Goal: Task Accomplishment & Management: Complete application form

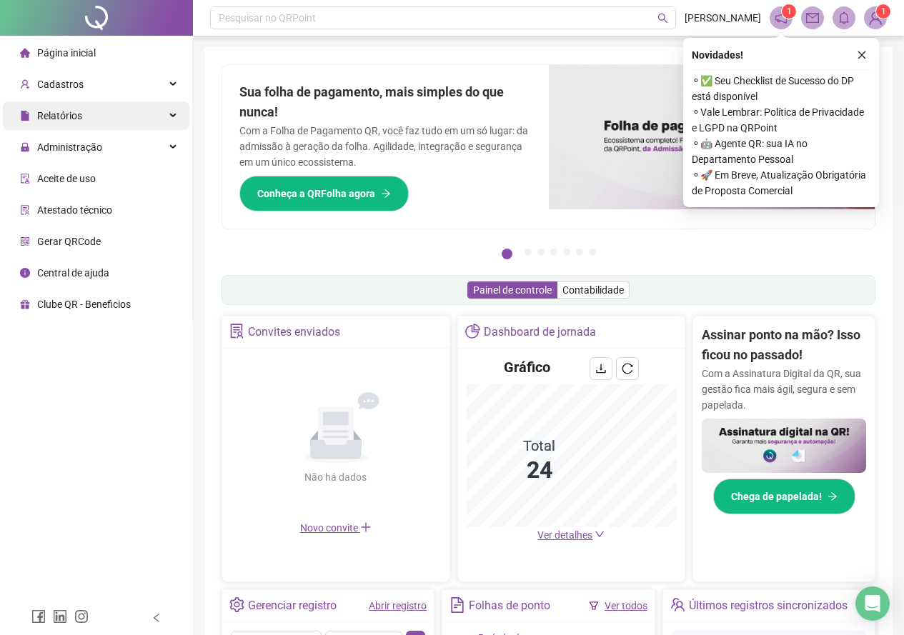
click at [75, 111] on span "Relatórios" at bounding box center [59, 115] width 45 height 11
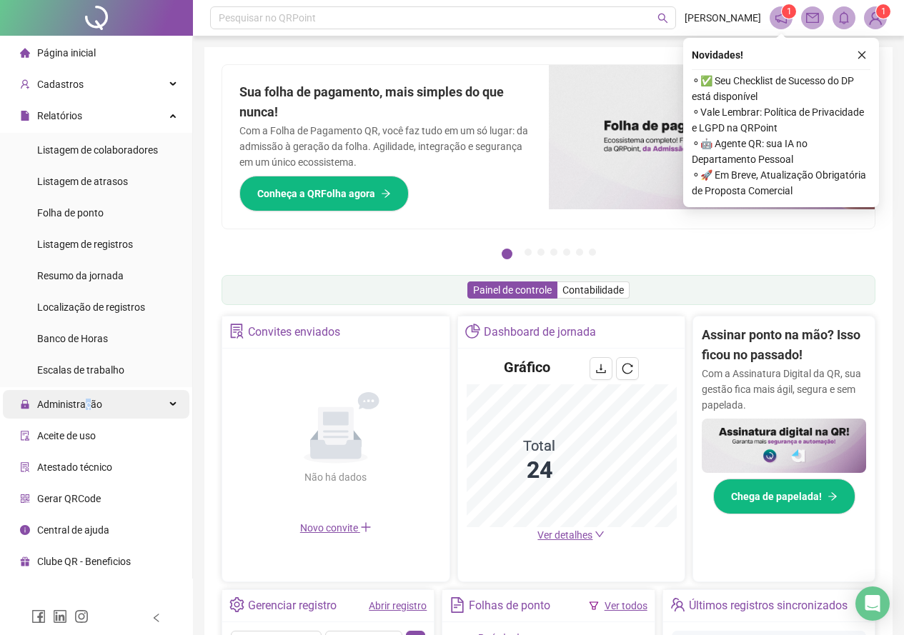
drag, startPoint x: 86, startPoint y: 407, endPoint x: 94, endPoint y: 407, distance: 7.9
click at [88, 407] on span "Administração" at bounding box center [69, 404] width 65 height 11
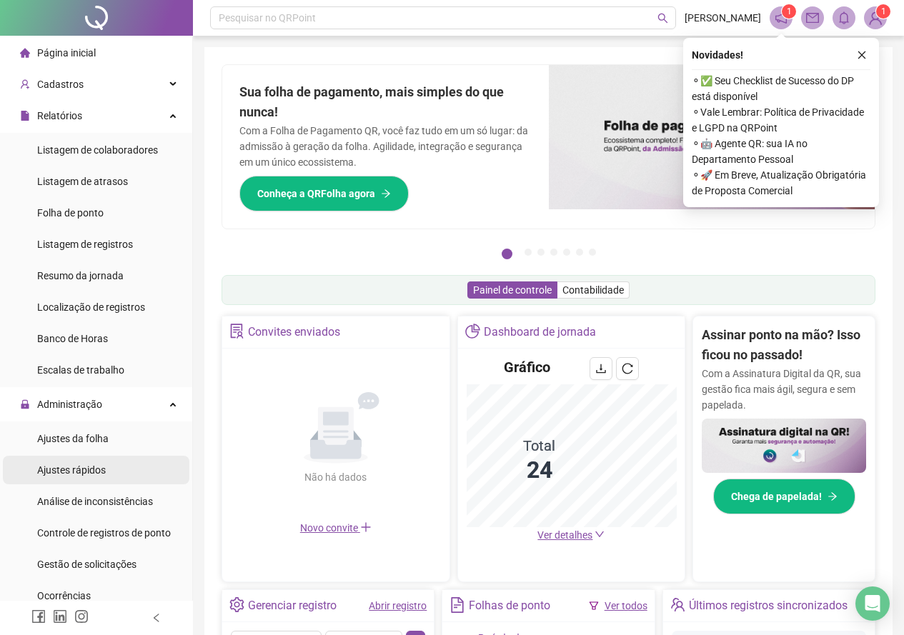
click at [82, 465] on span "Ajustes rápidos" at bounding box center [71, 469] width 69 height 11
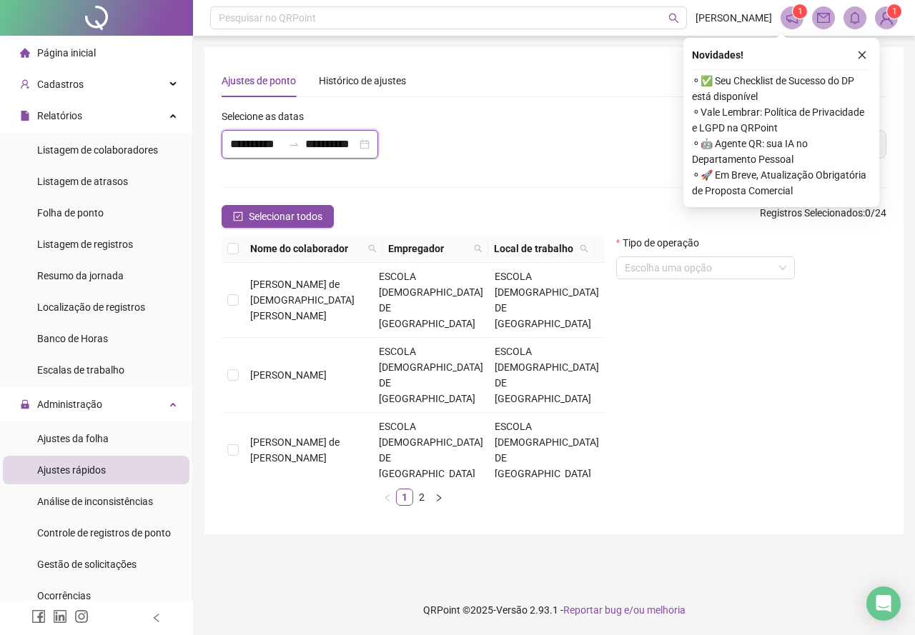
click at [257, 144] on input "**********" at bounding box center [256, 144] width 52 height 17
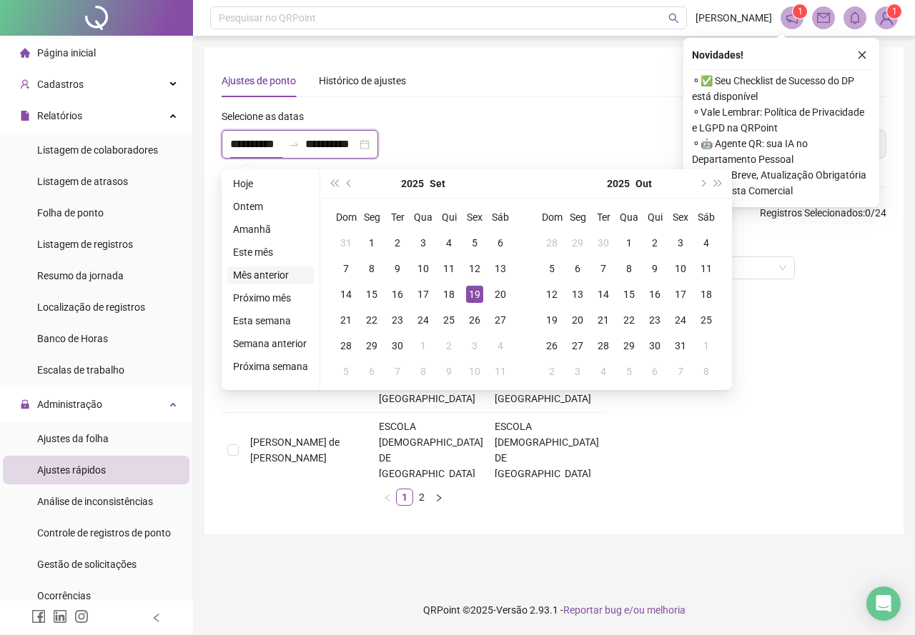
type input "**********"
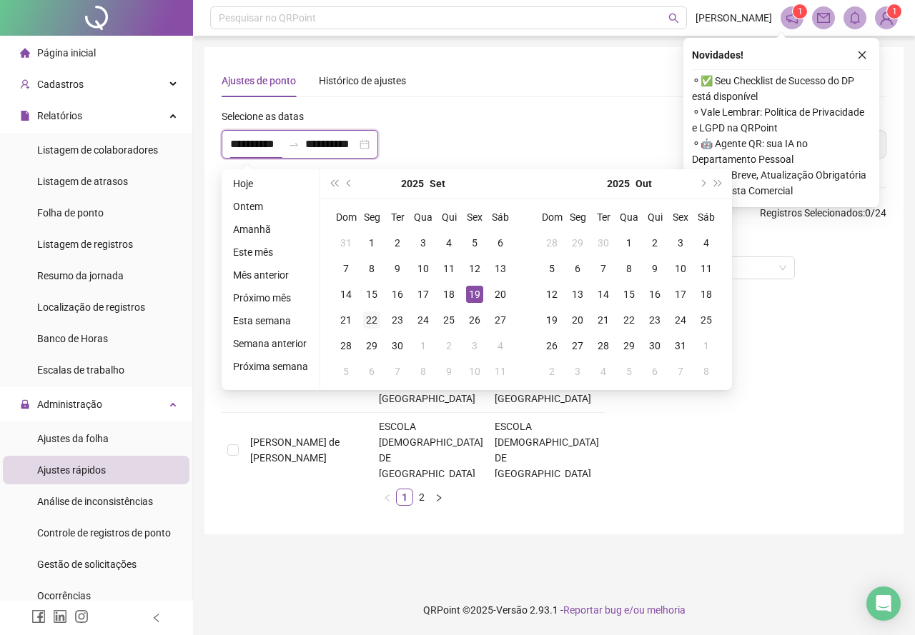
type input "**********"
click at [477, 291] on div "19" at bounding box center [474, 294] width 17 height 17
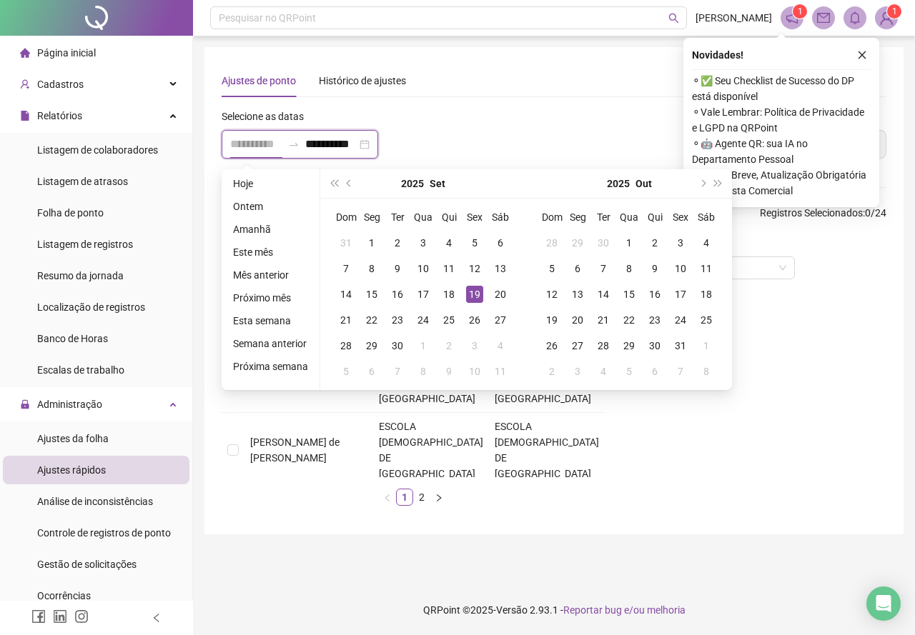
scroll to position [0, 6]
type input "**********"
click at [341, 322] on div "21" at bounding box center [345, 320] width 17 height 17
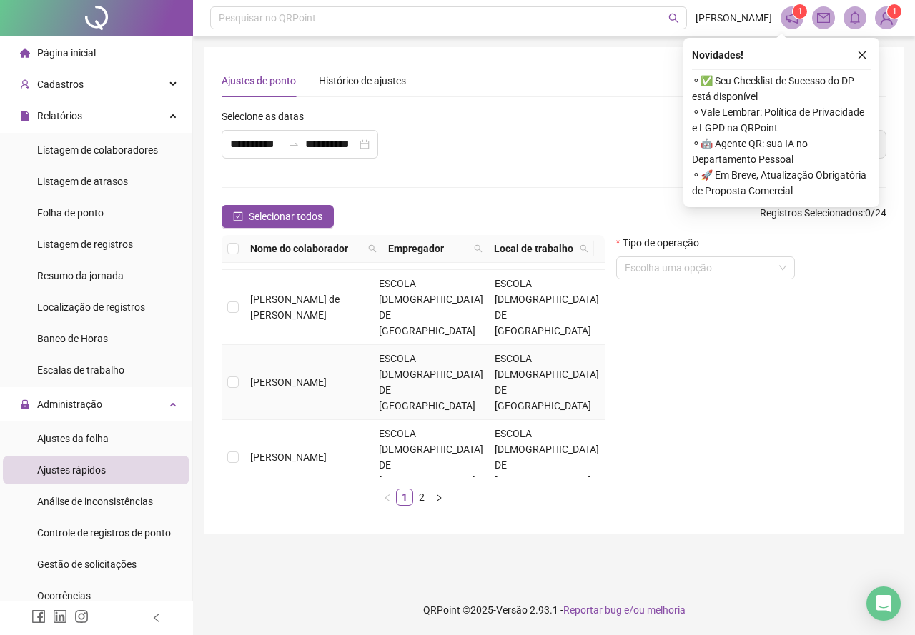
scroll to position [71, 0]
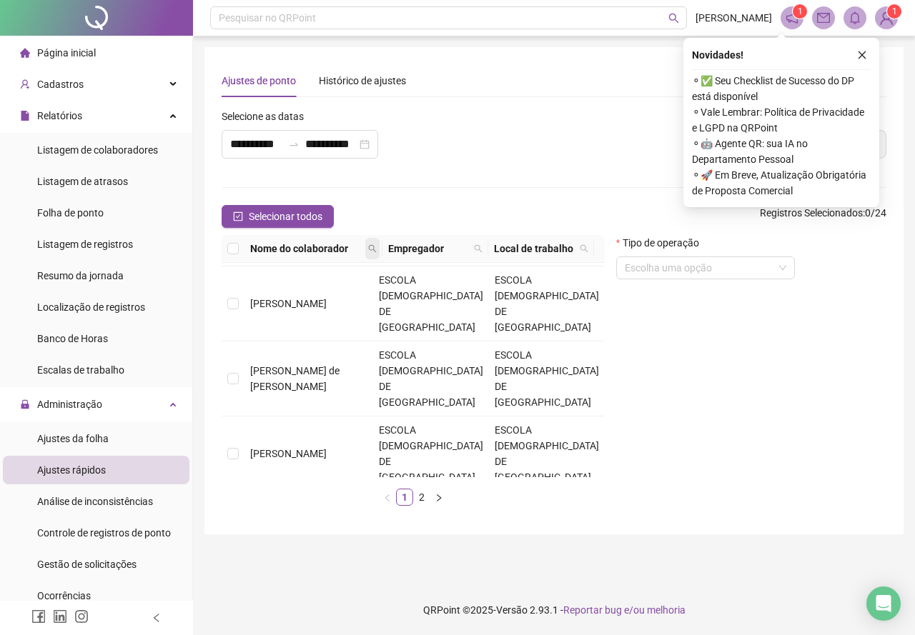
click at [371, 249] on icon "search" at bounding box center [372, 248] width 9 height 9
click at [278, 302] on span "Buscar" at bounding box center [284, 300] width 31 height 16
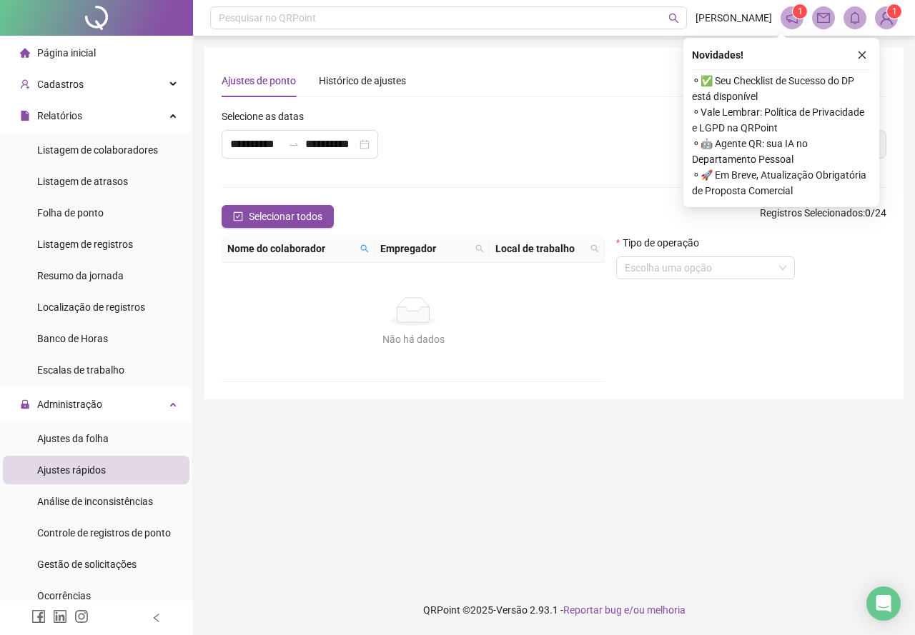
scroll to position [0, 0]
drag, startPoint x: 331, startPoint y: 298, endPoint x: 358, endPoint y: 267, distance: 41.5
click at [334, 297] on div "Não há dados" at bounding box center [413, 311] width 349 height 29
click at [367, 242] on span at bounding box center [364, 248] width 14 height 21
click at [302, 272] on input "***" at bounding box center [304, 273] width 134 height 23
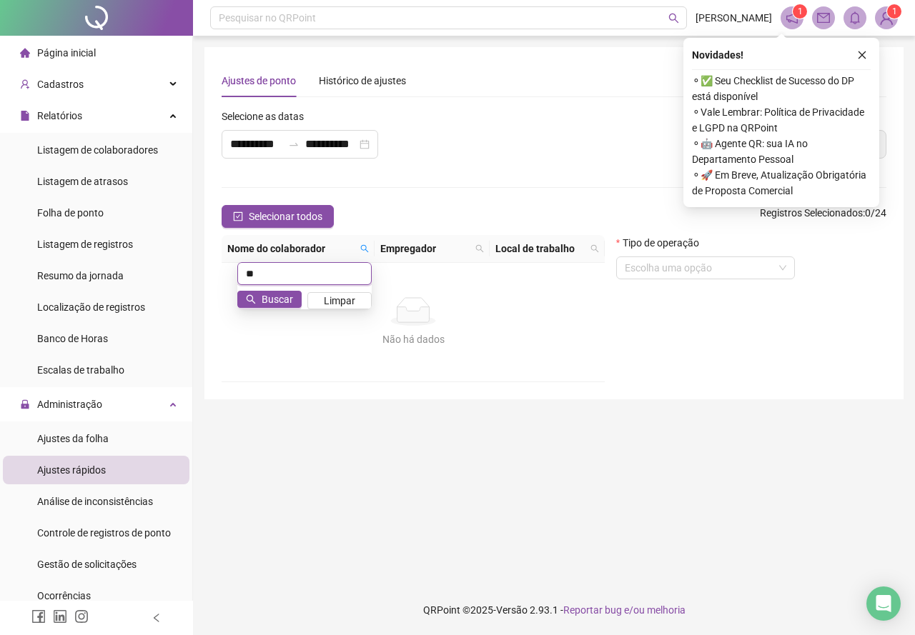
type input "*"
click at [286, 268] on input "text" at bounding box center [304, 273] width 134 height 23
type input "*"
type input "**"
click at [866, 53] on icon "close" at bounding box center [862, 55] width 10 height 10
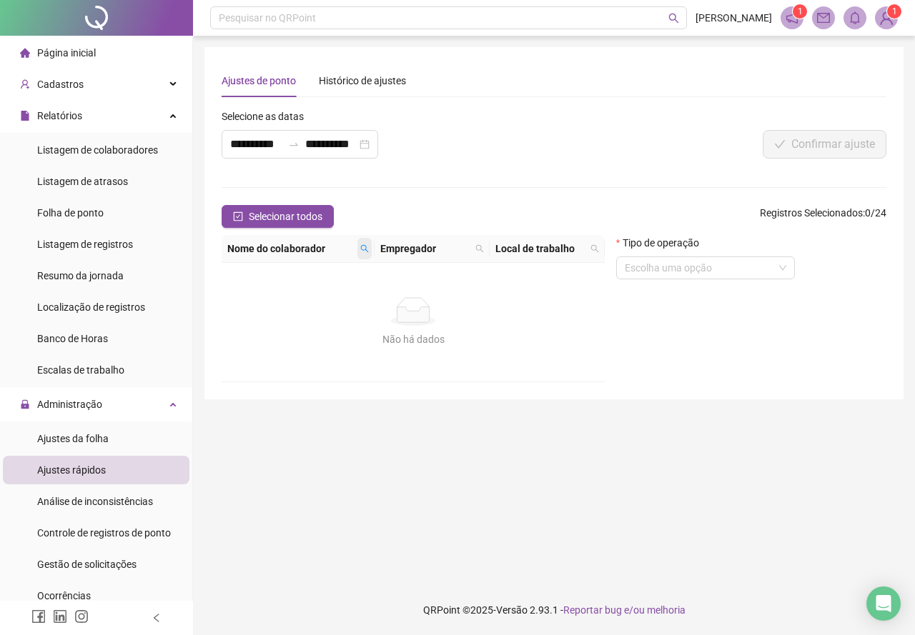
click at [364, 248] on icon "search" at bounding box center [364, 248] width 9 height 9
click at [322, 354] on div "Não há dados Não há dados" at bounding box center [412, 322] width 383 height 119
click at [104, 438] on span "Ajustes da folha" at bounding box center [72, 438] width 71 height 11
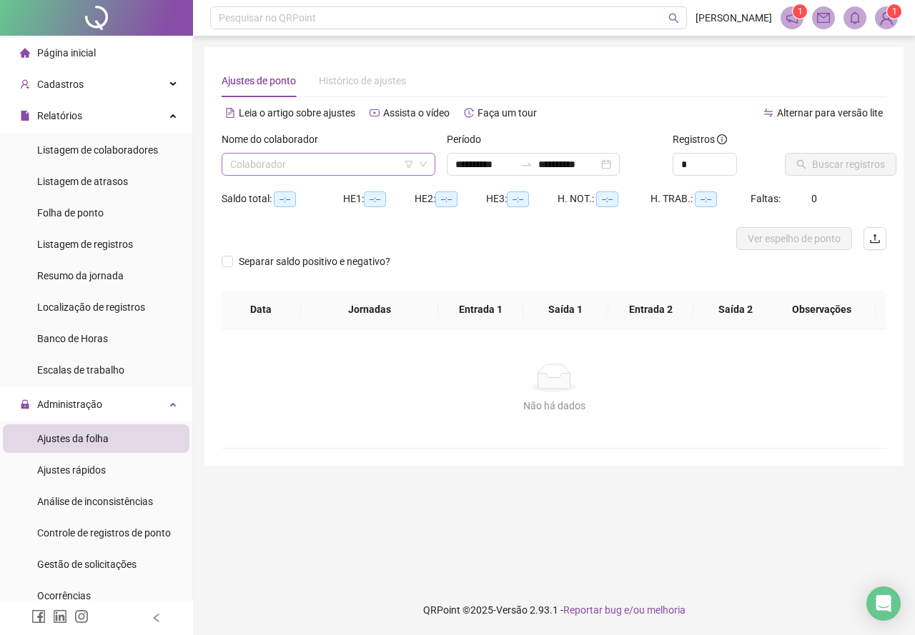
click at [272, 154] on input "search" at bounding box center [322, 164] width 184 height 21
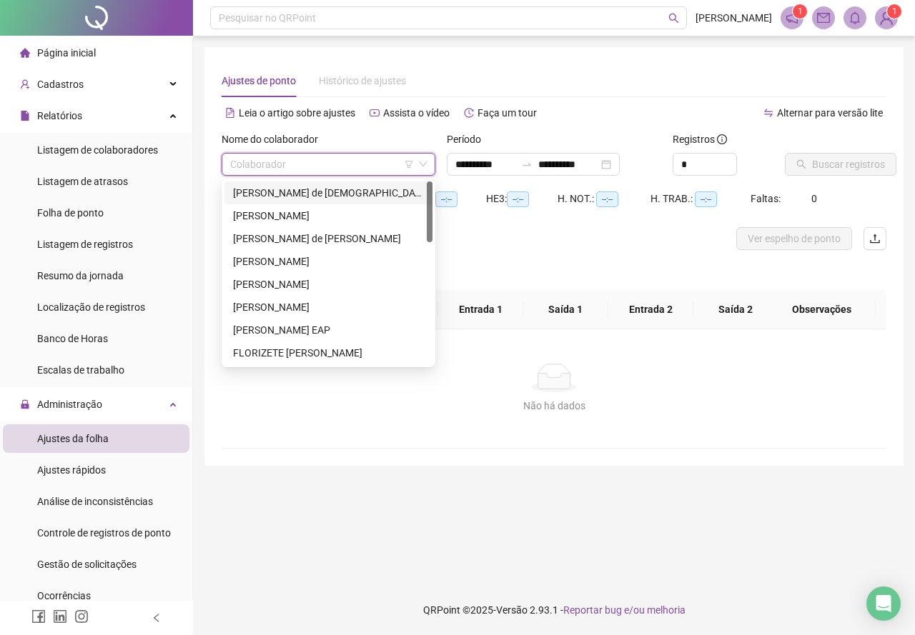
type input "**********"
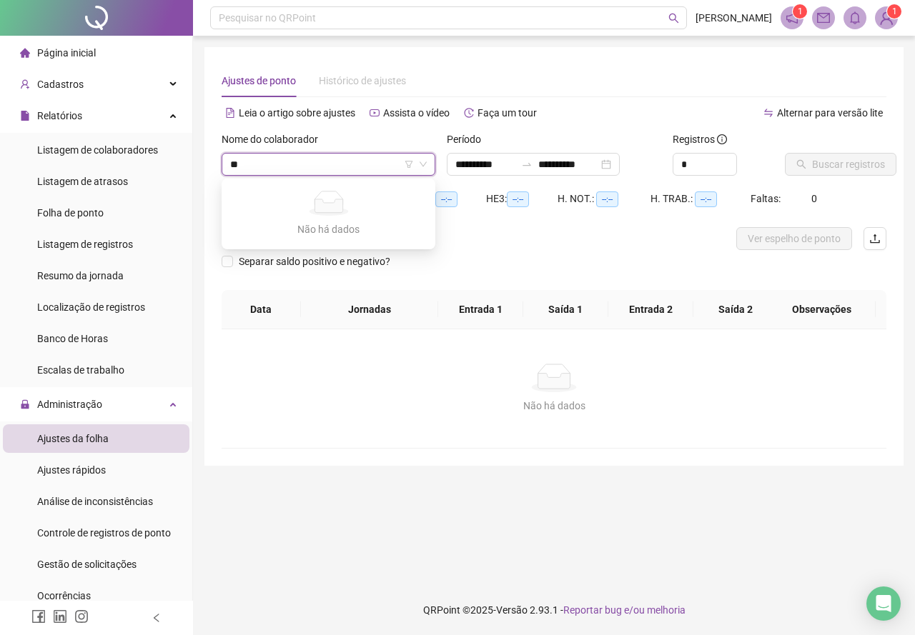
type input "***"
click at [284, 163] on input "search" at bounding box center [322, 164] width 184 height 21
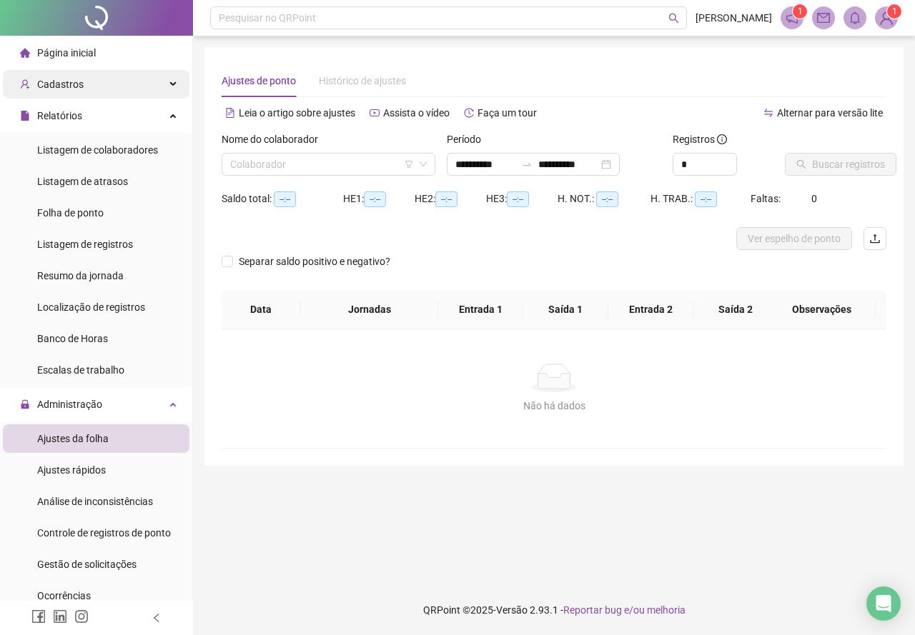
click at [57, 86] on span "Cadastros" at bounding box center [60, 84] width 46 height 11
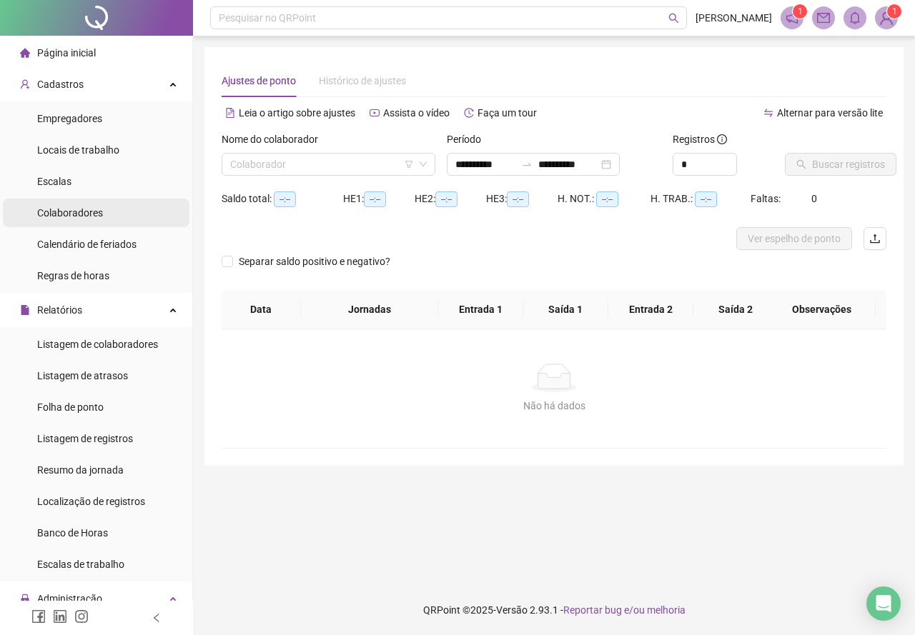
click at [61, 207] on span "Colaboradores" at bounding box center [70, 212] width 66 height 11
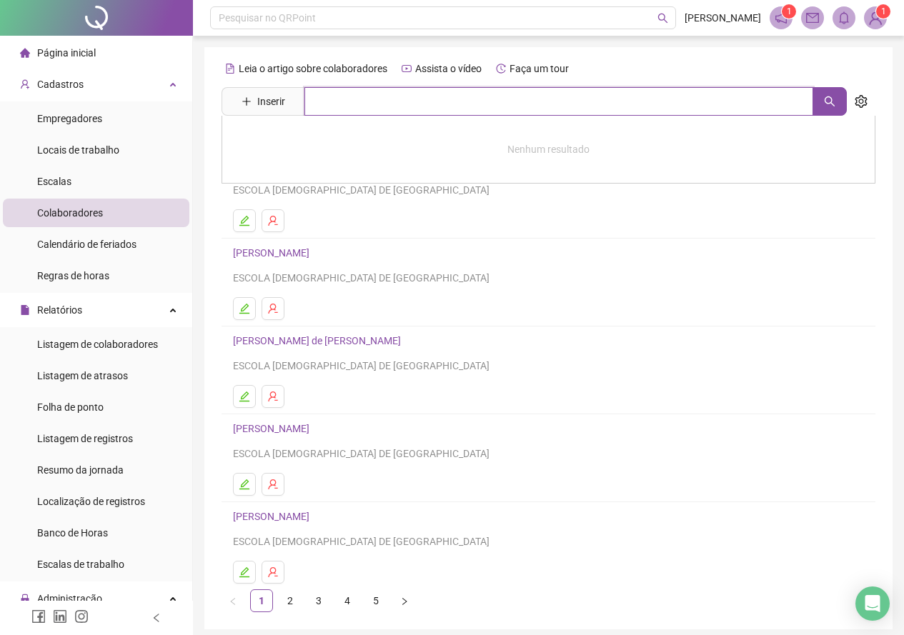
click at [359, 107] on input "text" at bounding box center [558, 101] width 509 height 29
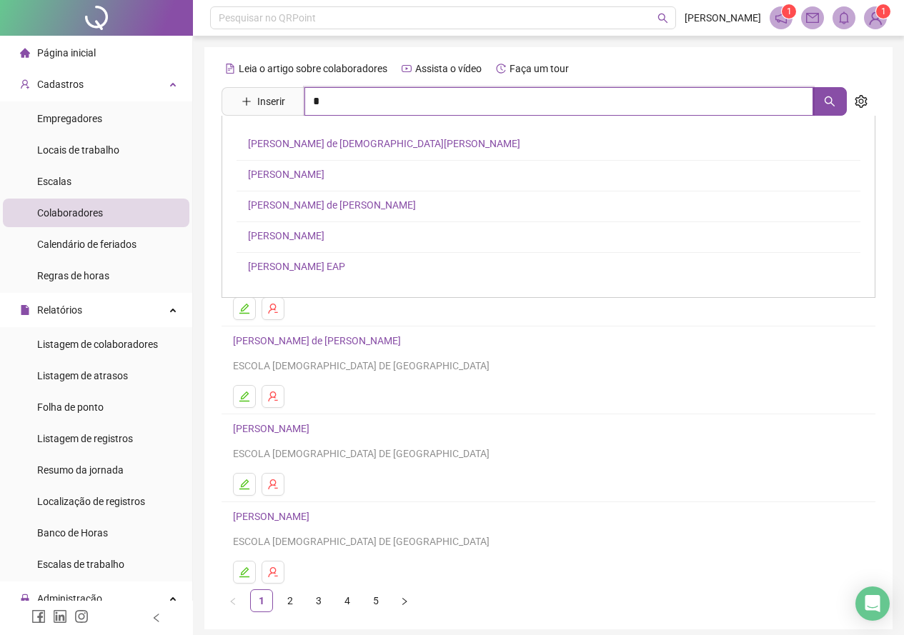
scroll to position [56, 0]
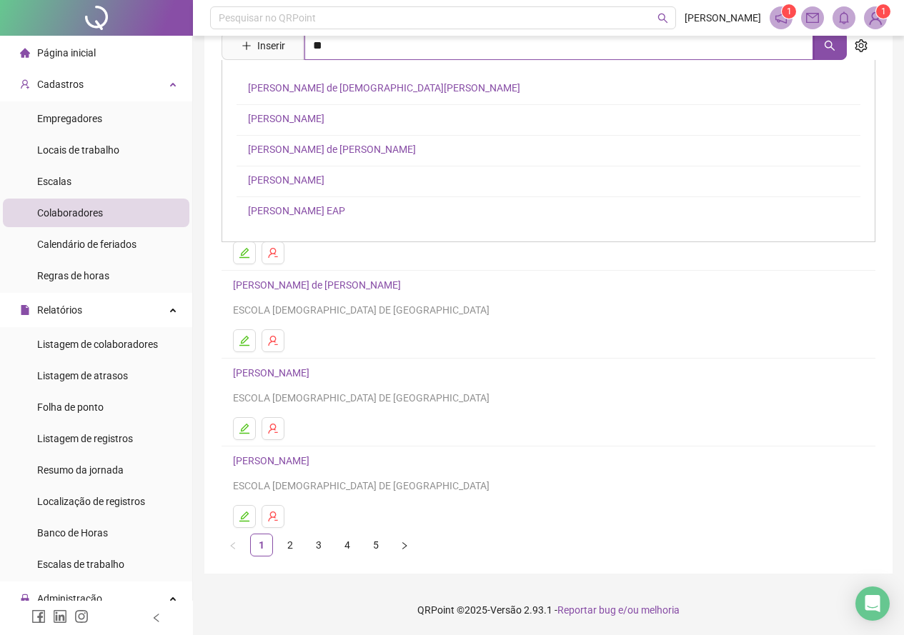
type input "*"
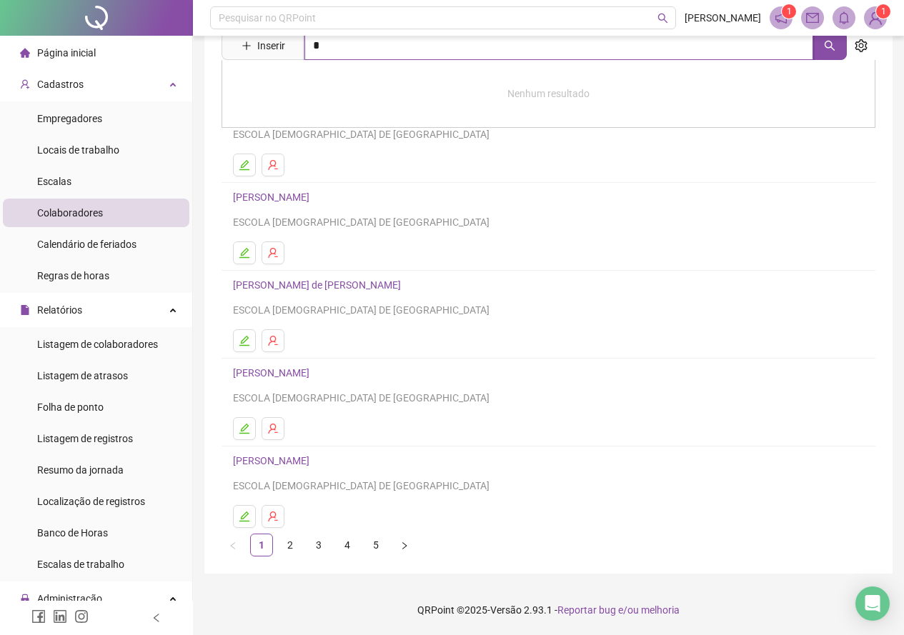
type input "*"
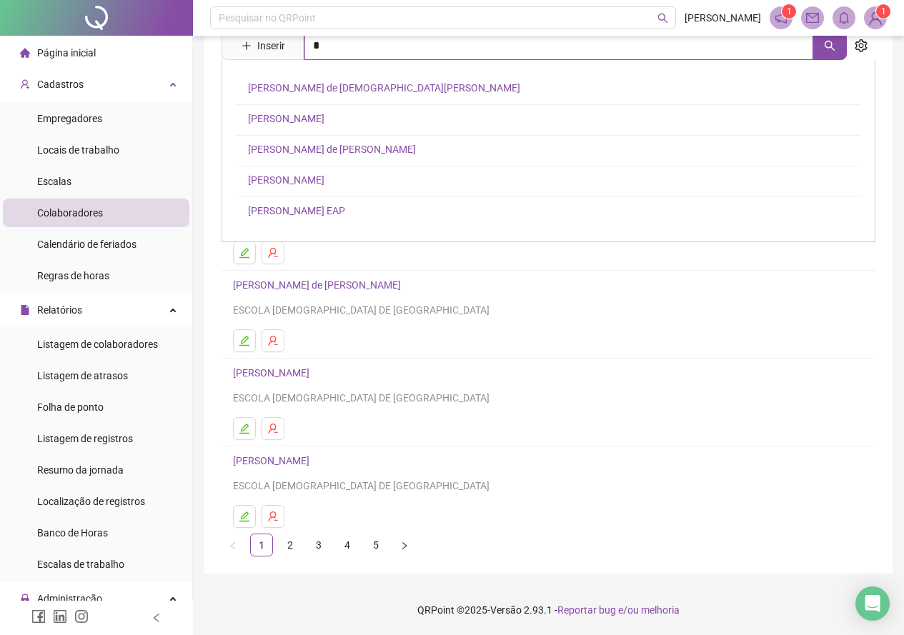
click at [329, 47] on input "*" at bounding box center [558, 45] width 509 height 29
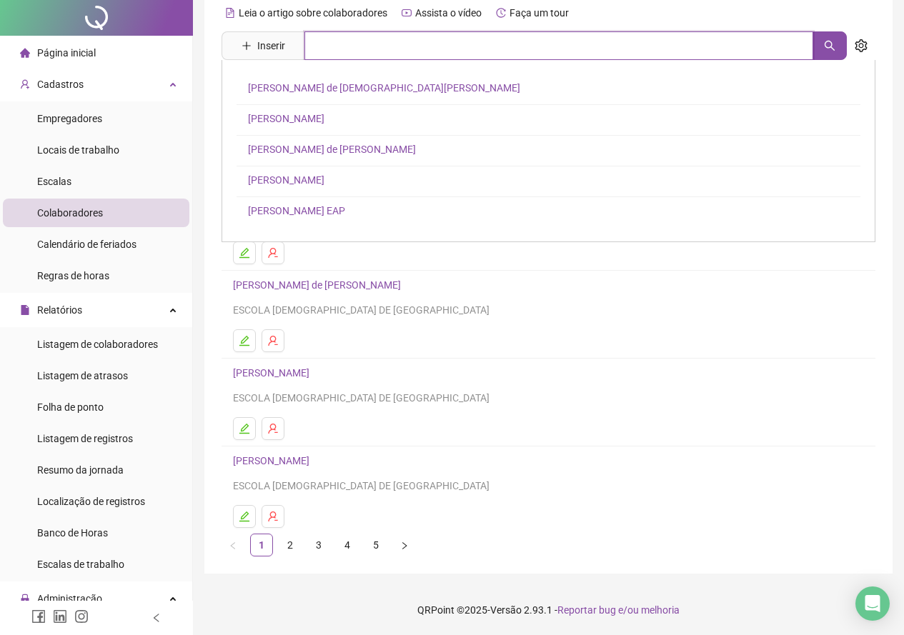
scroll to position [0, 0]
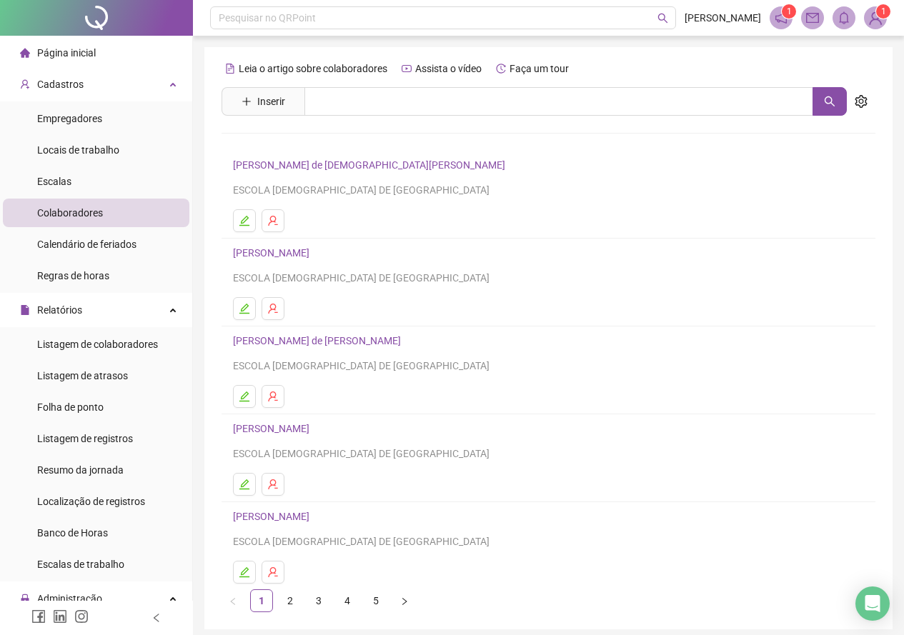
click at [424, 338] on h4 "[PERSON_NAME] de [PERSON_NAME]" at bounding box center [548, 340] width 631 height 17
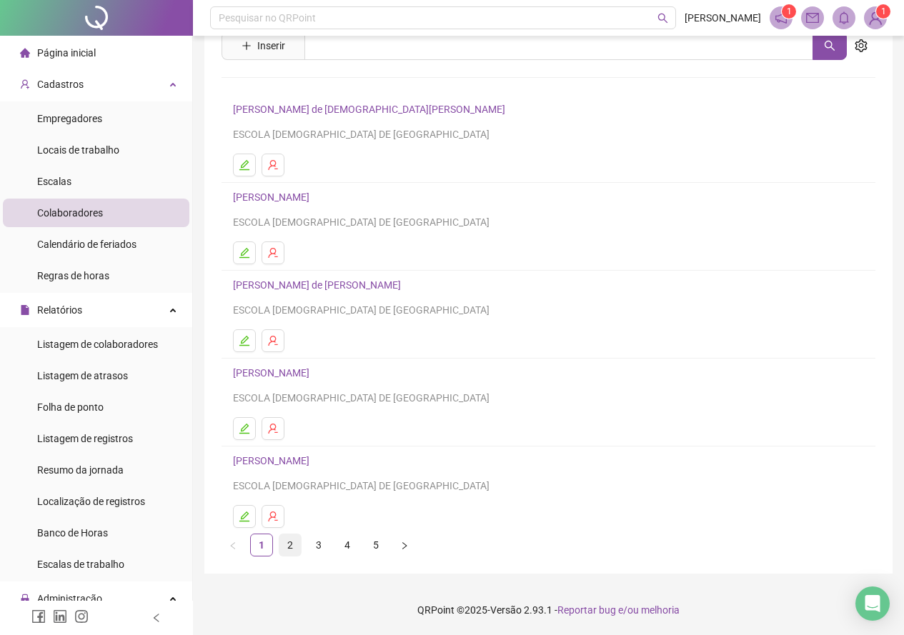
click at [293, 542] on link "2" at bounding box center [289, 544] width 21 height 21
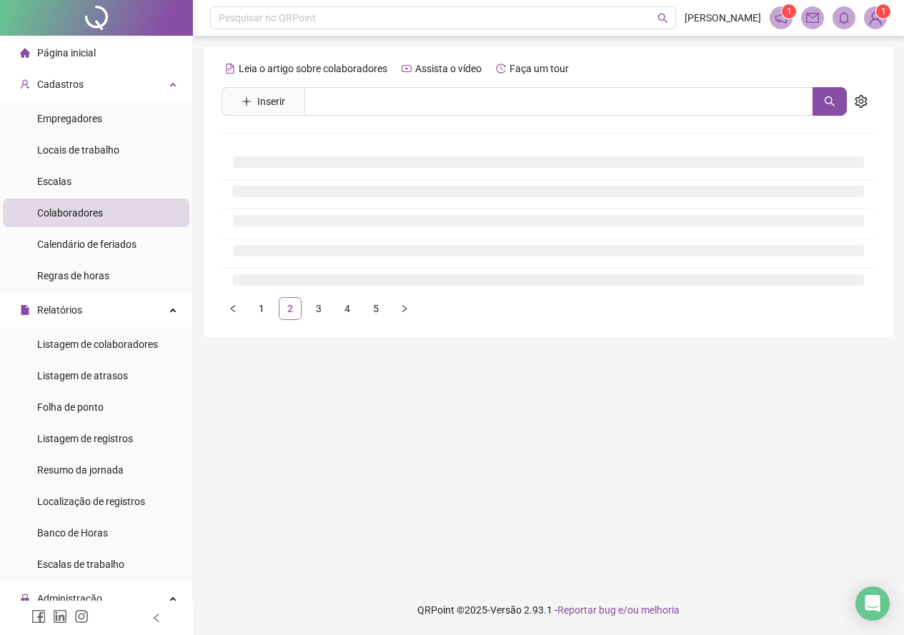
scroll to position [0, 0]
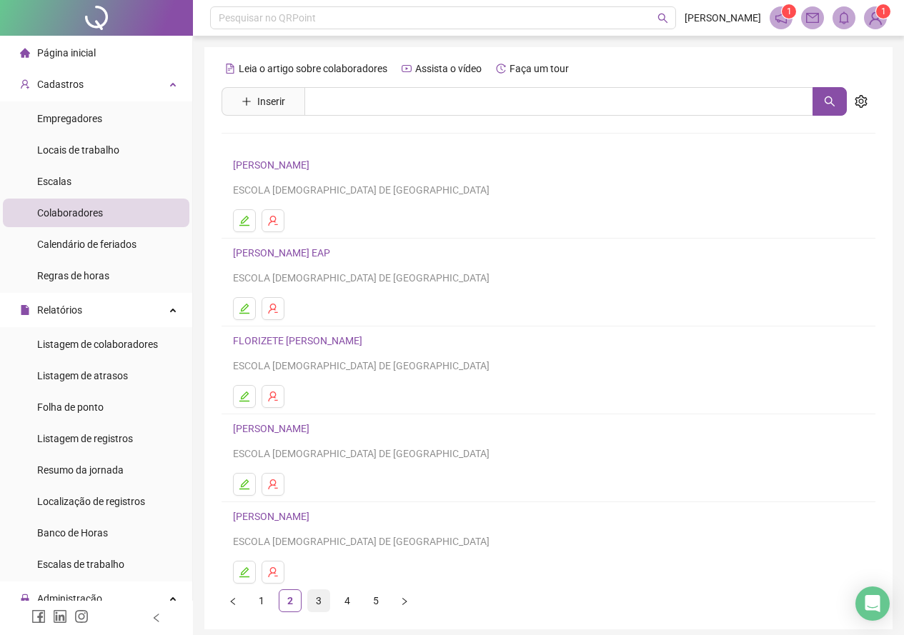
click at [315, 598] on link "3" at bounding box center [318, 600] width 21 height 21
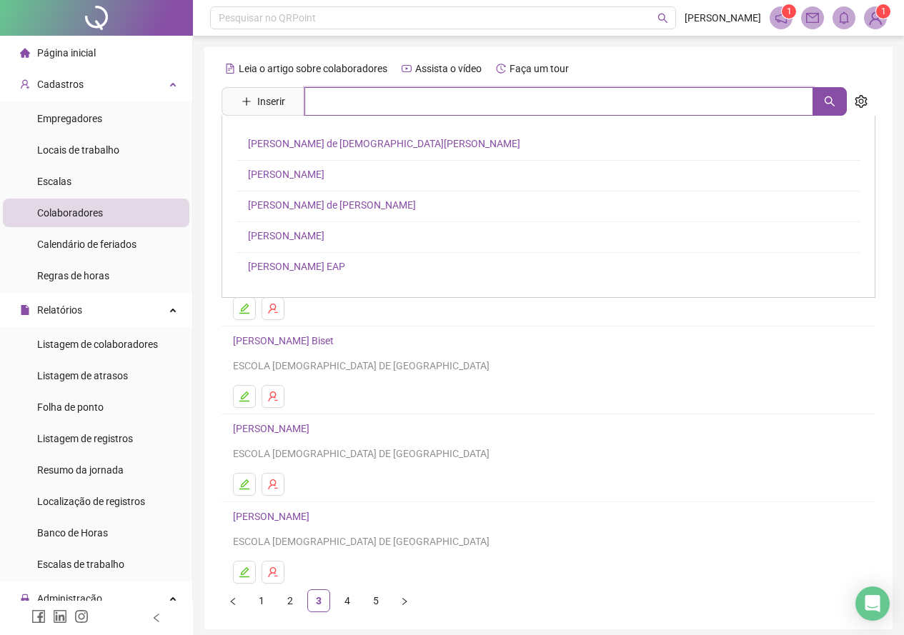
click at [338, 96] on input "text" at bounding box center [558, 101] width 509 height 29
type input "****"
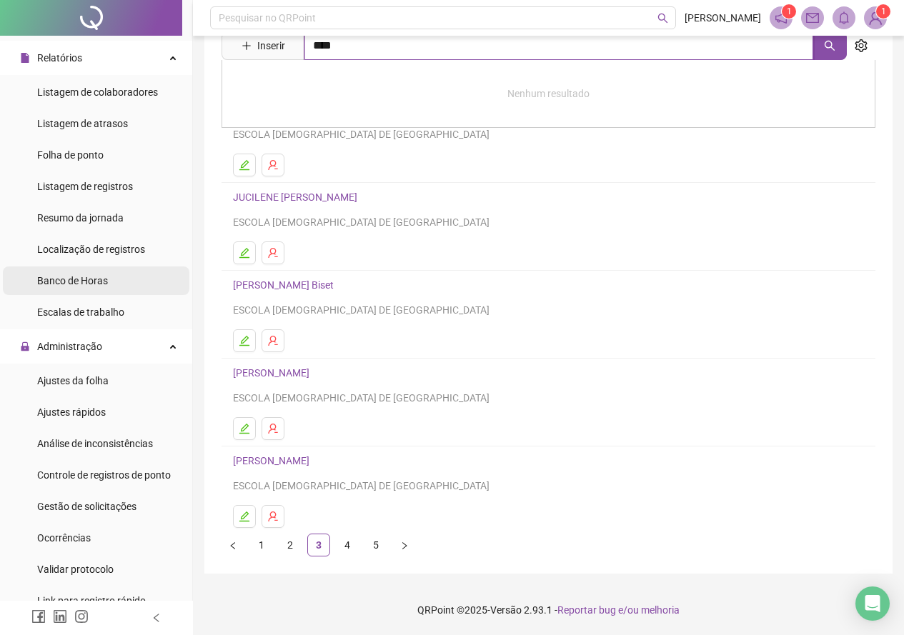
scroll to position [181, 0]
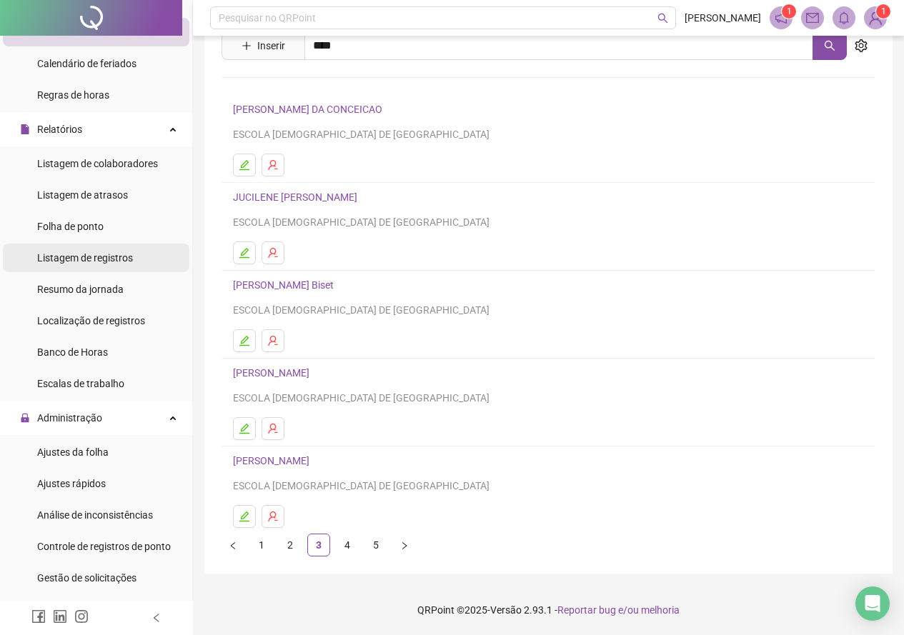
click at [98, 259] on span "Listagem de registros" at bounding box center [85, 257] width 96 height 11
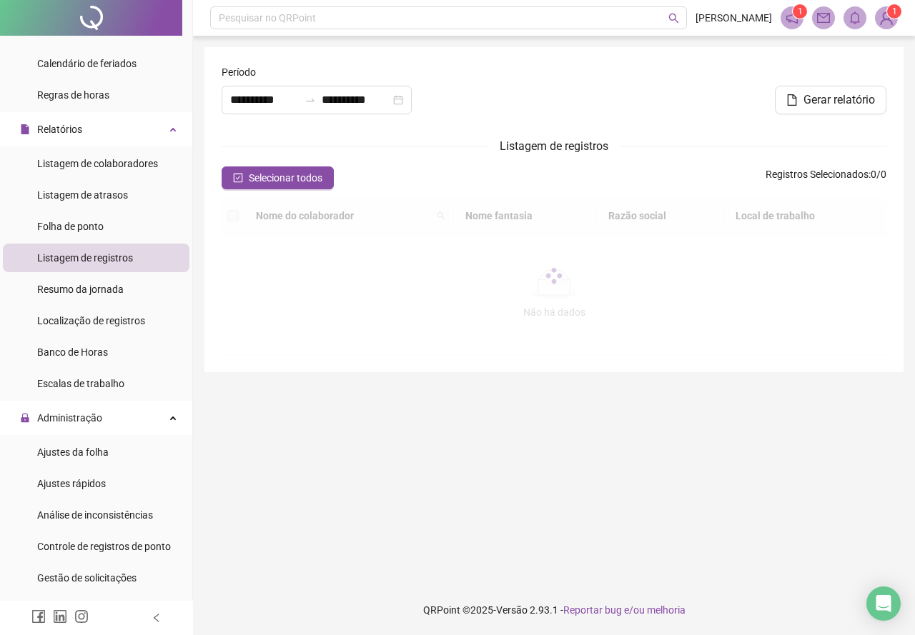
type input "**********"
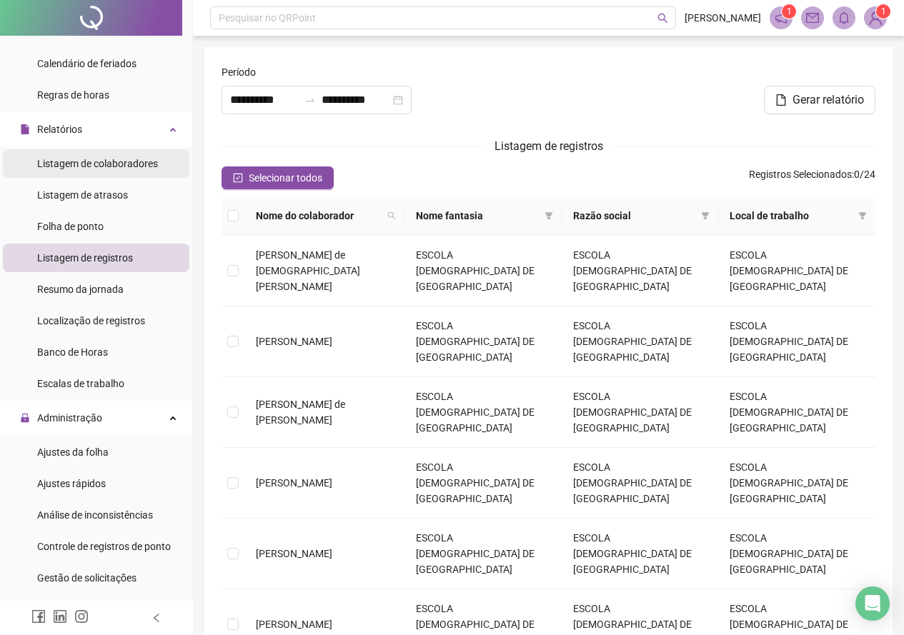
click at [105, 163] on span "Listagem de colaboradores" at bounding box center [97, 163] width 121 height 11
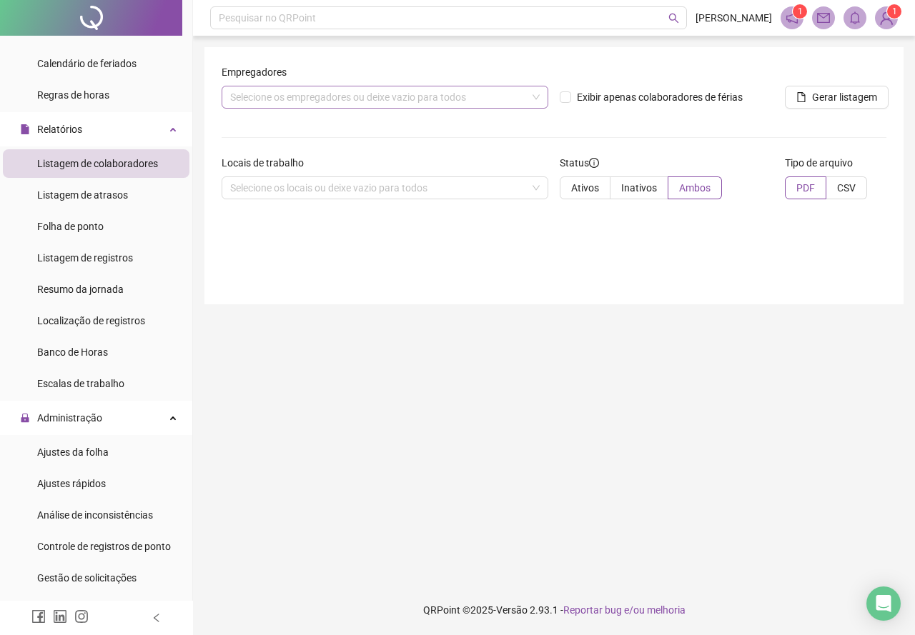
click at [330, 97] on div "Selecione os empregadores ou deixe vazio para todos" at bounding box center [384, 97] width 327 height 23
click at [482, 98] on div "Selecione os empregadores ou deixe vazio para todos" at bounding box center [384, 97] width 327 height 23
click at [539, 99] on div "Selecione os empregadores ou deixe vazio para todos" at bounding box center [384, 97] width 327 height 23
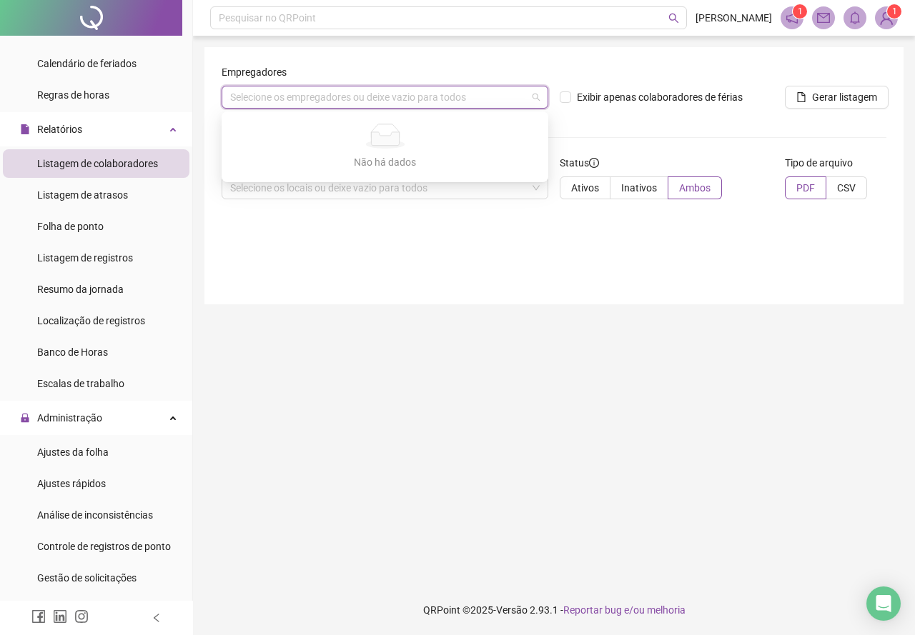
click at [517, 100] on div "Selecione os empregadores ou deixe vazio para todos" at bounding box center [384, 97] width 327 height 23
drag, startPoint x: 493, startPoint y: 274, endPoint x: 496, endPoint y: 302, distance: 27.3
click at [493, 275] on div "Empregadores Selecione os empregadores ou deixe vazio para todos Exibir apenas …" at bounding box center [553, 175] width 699 height 257
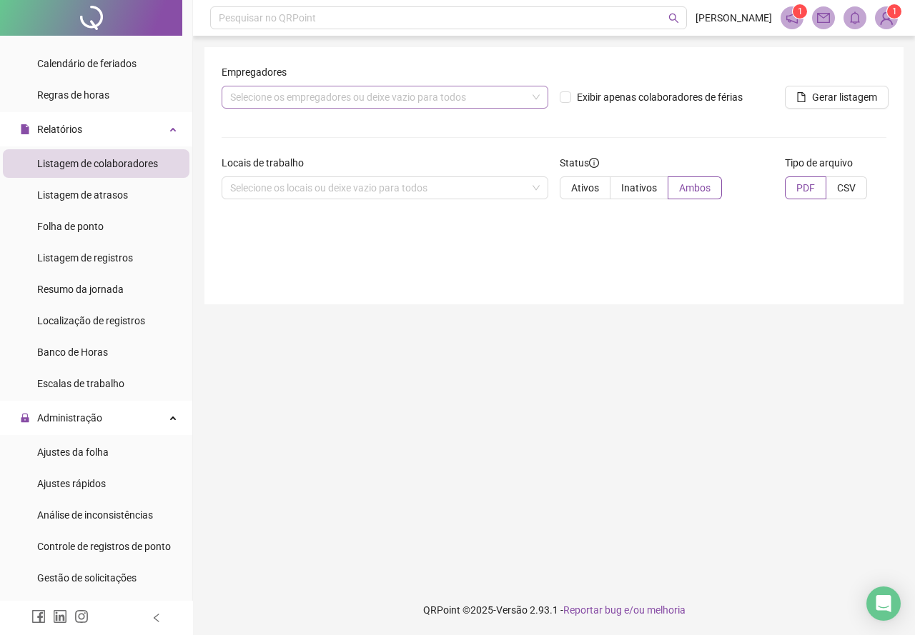
click at [389, 98] on div "Selecione os empregadores ou deixe vazio para todos" at bounding box center [384, 97] width 327 height 23
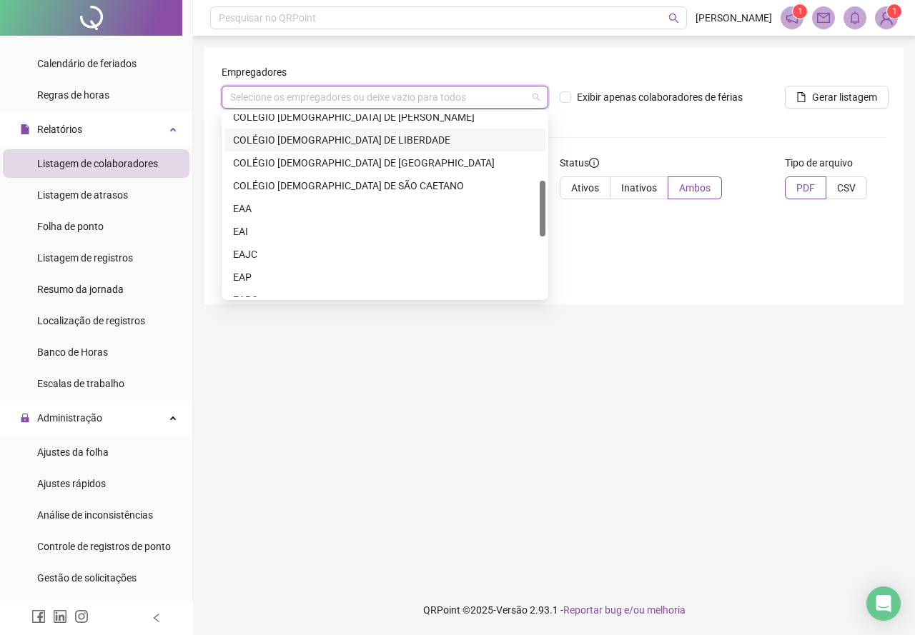
scroll to position [412, 0]
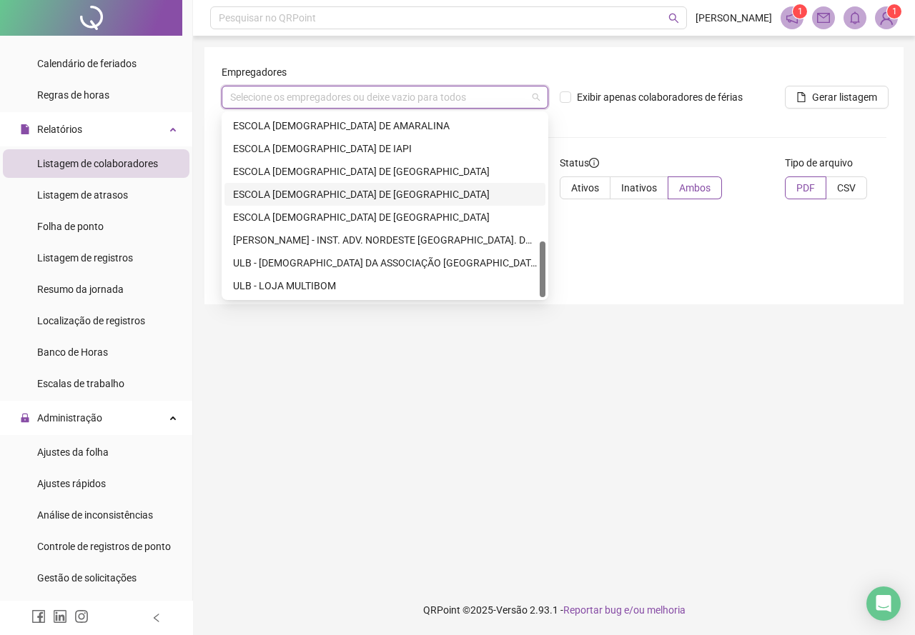
click at [375, 194] on div "ESCOLA [DEMOGRAPHIC_DATA] DE [GEOGRAPHIC_DATA]" at bounding box center [385, 194] width 304 height 16
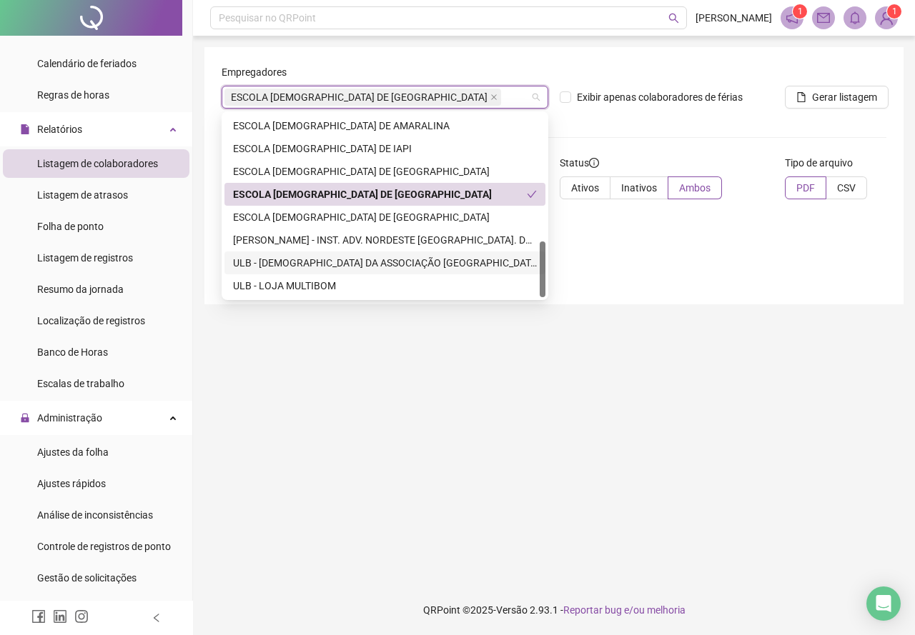
click at [543, 363] on main "Empregadores ESCOLA [DEMOGRAPHIC_DATA] DE PARIPE Exibir apenas colaboradores de…" at bounding box center [553, 310] width 699 height 527
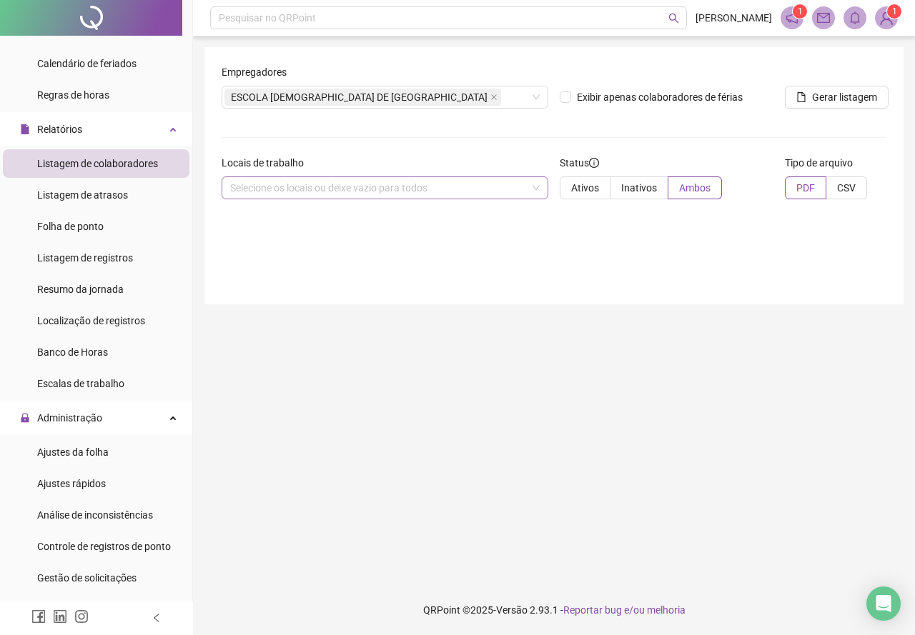
click at [371, 193] on div "Selecione os locais ou deixe vazio para todos" at bounding box center [384, 187] width 327 height 23
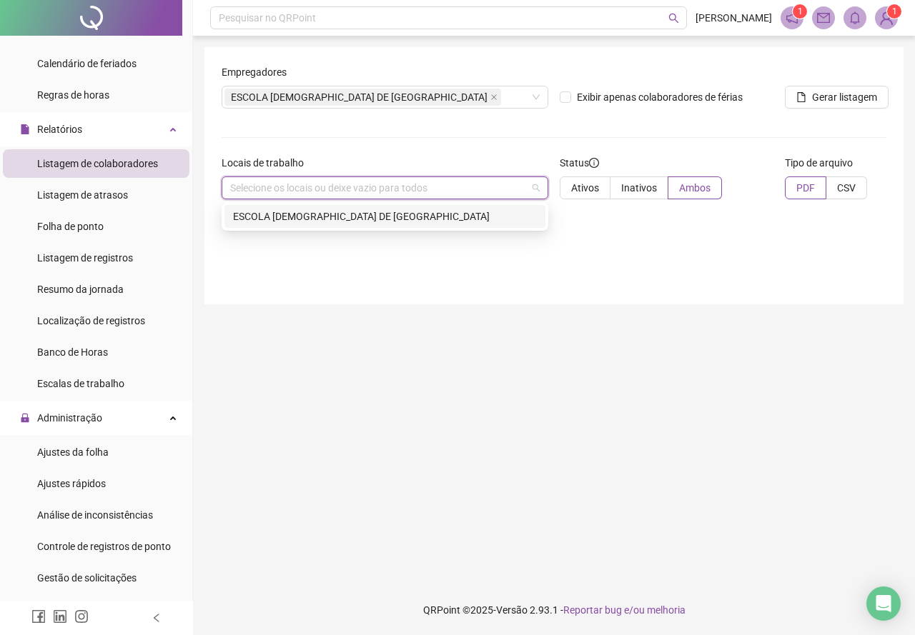
click at [383, 215] on div "ESCOLA [DEMOGRAPHIC_DATA] DE [GEOGRAPHIC_DATA]" at bounding box center [385, 217] width 304 height 16
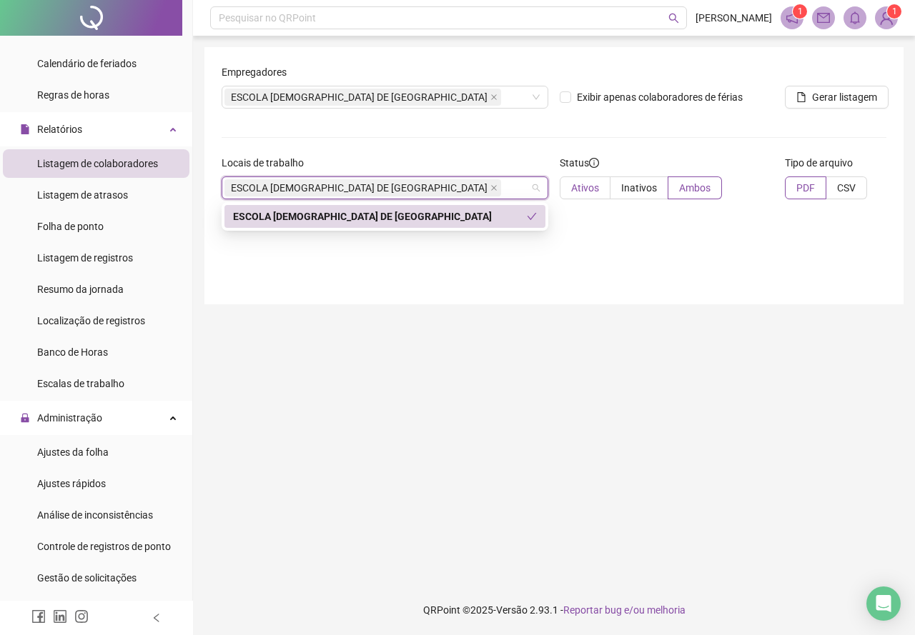
click at [574, 189] on span "Ativos" at bounding box center [585, 187] width 28 height 11
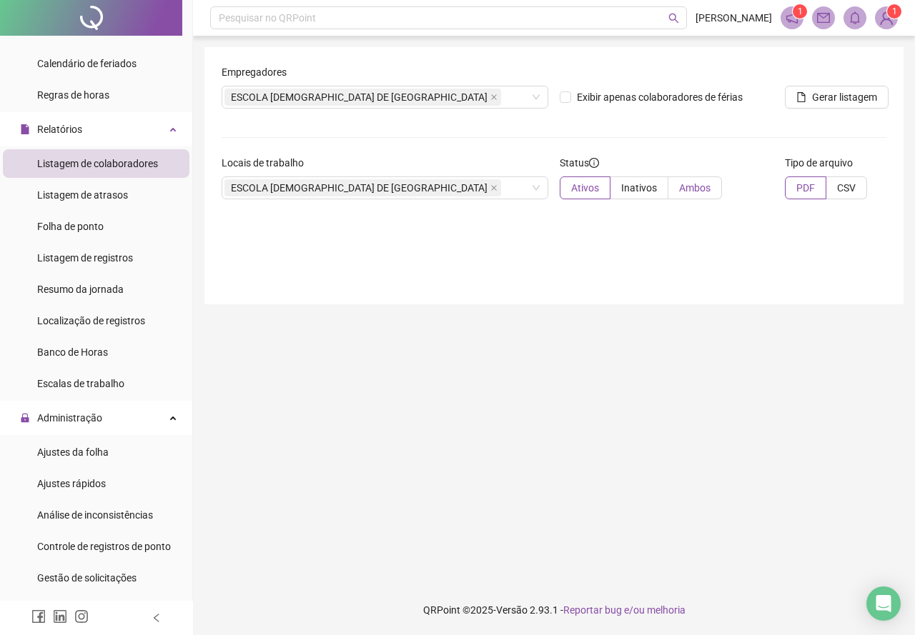
click at [702, 182] on span "Ambos" at bounding box center [694, 187] width 31 height 11
click at [832, 93] on span "Gerar listagem" at bounding box center [844, 97] width 65 height 16
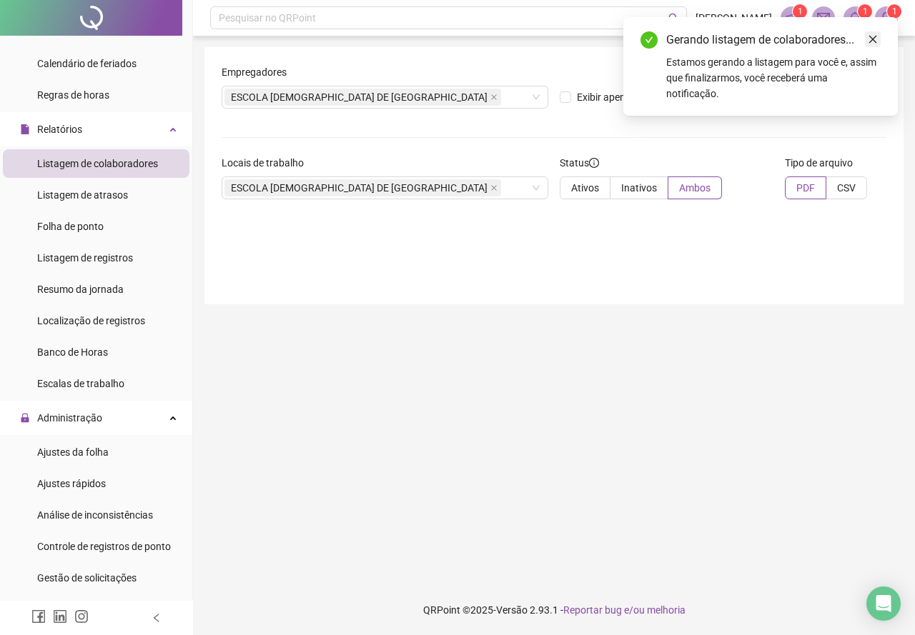
click at [873, 45] on link "Close" at bounding box center [873, 39] width 16 height 16
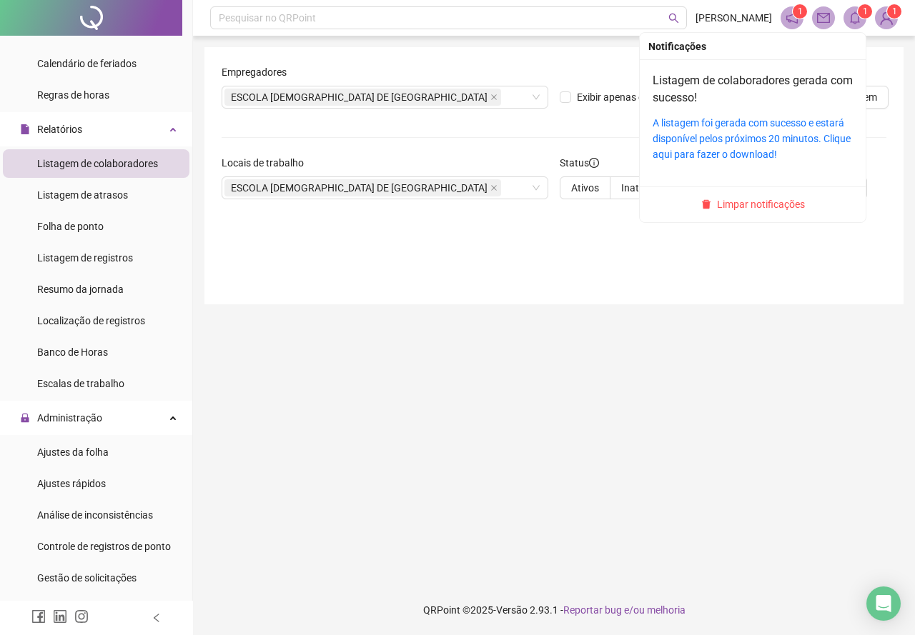
click at [860, 18] on icon "bell" at bounding box center [854, 17] width 13 height 13
click at [715, 123] on link "A listagem foi gerada com sucesso e estará disponível pelos próximos 20 minutos…" at bounding box center [751, 138] width 198 height 43
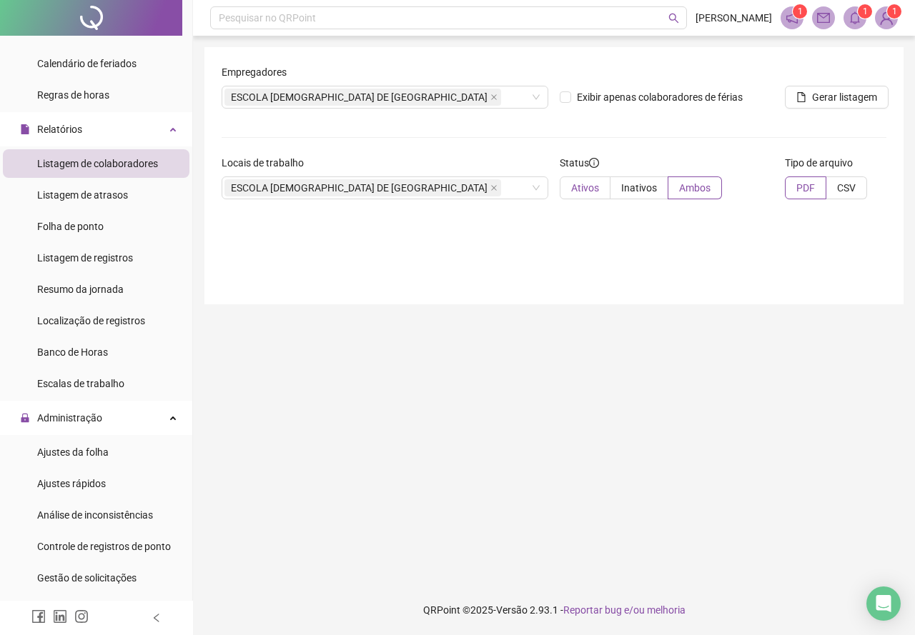
click at [582, 187] on span "Ativos" at bounding box center [585, 187] width 28 height 11
click at [843, 94] on span "Gerar listagem" at bounding box center [844, 97] width 65 height 16
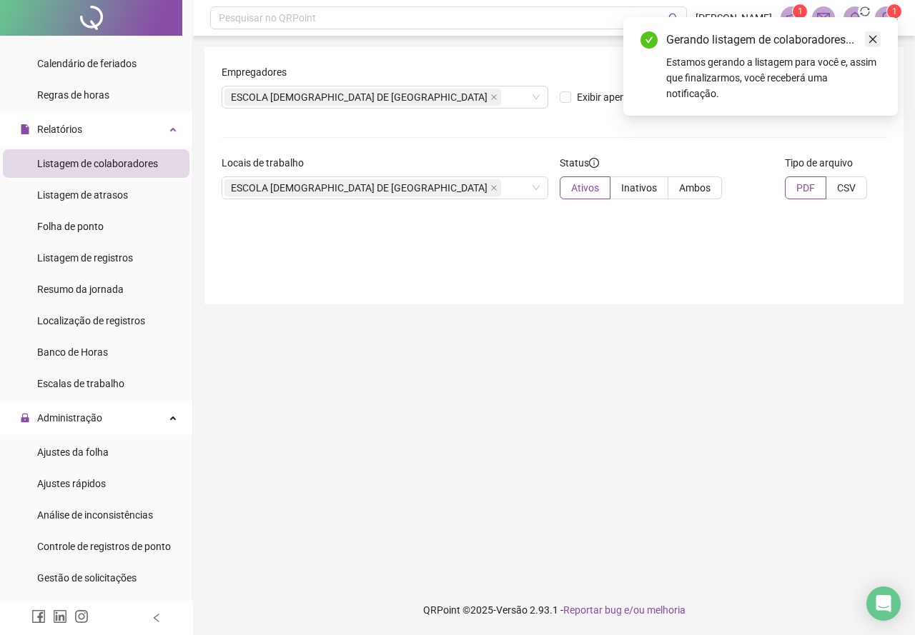
click at [875, 37] on icon "close" at bounding box center [872, 39] width 10 height 10
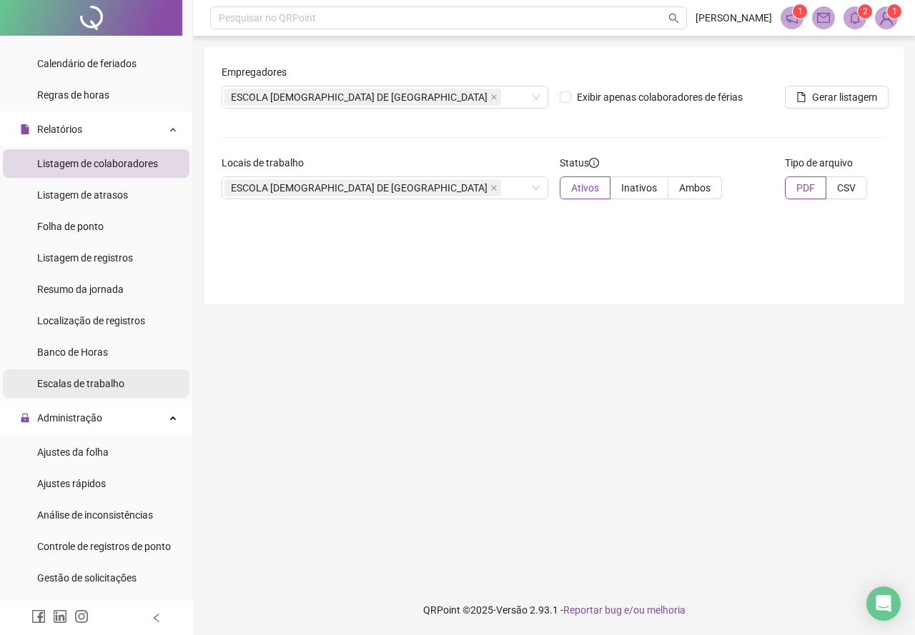
scroll to position [252, 0]
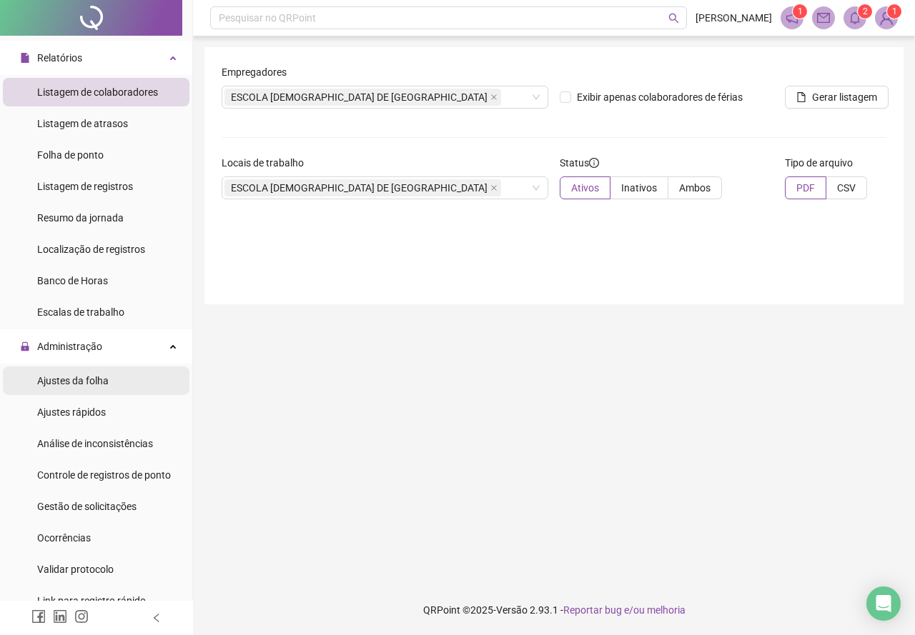
click at [89, 379] on span "Ajustes da folha" at bounding box center [72, 380] width 71 height 11
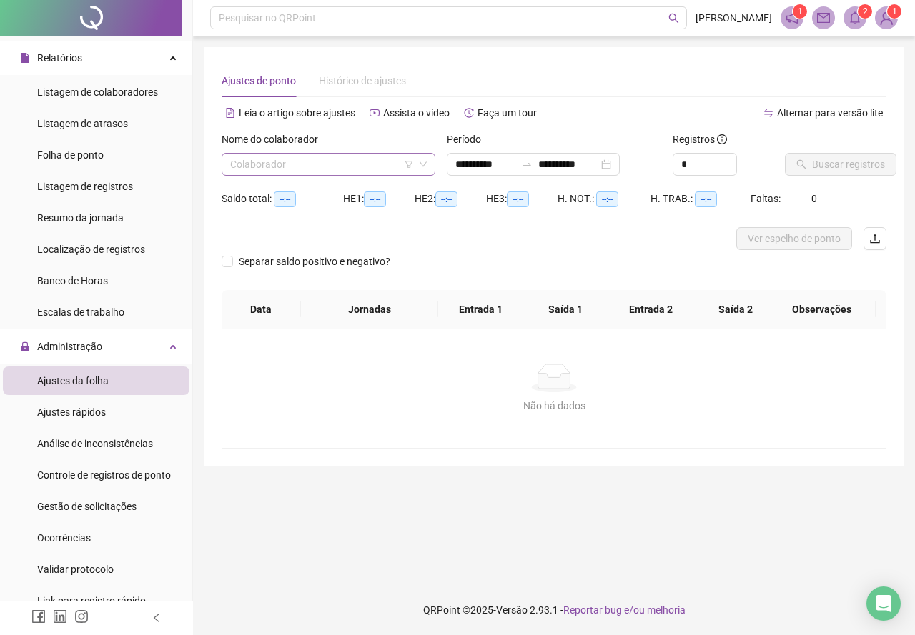
type input "**********"
click at [268, 165] on input "search" at bounding box center [322, 164] width 184 height 21
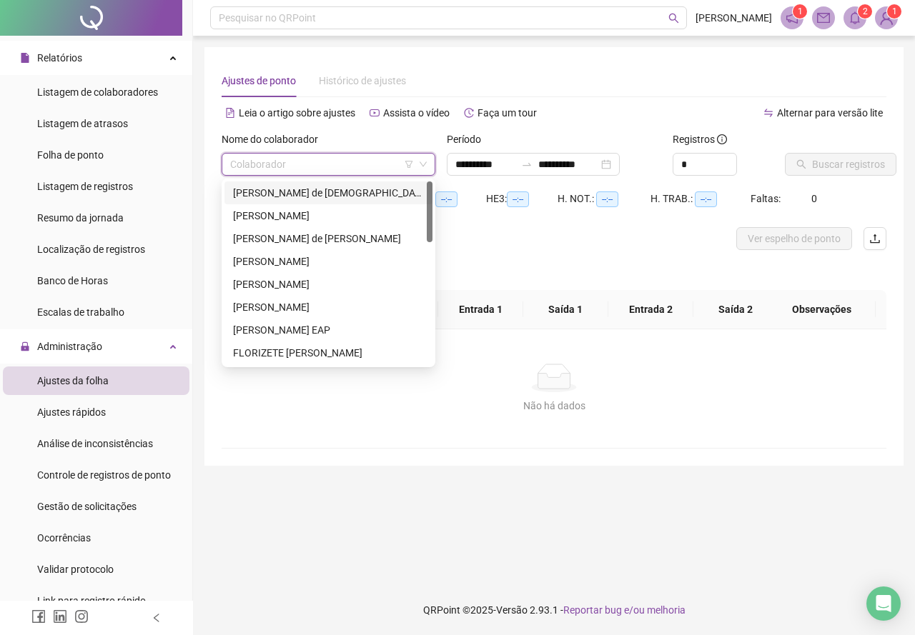
click at [296, 171] on input "search" at bounding box center [322, 164] width 184 height 21
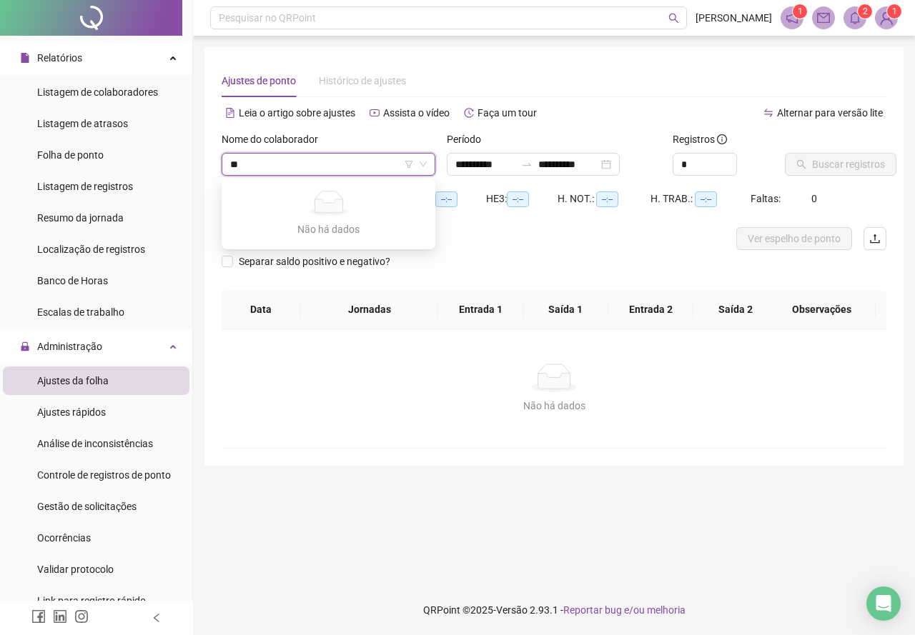
type input "*"
